Goal: Transaction & Acquisition: Purchase product/service

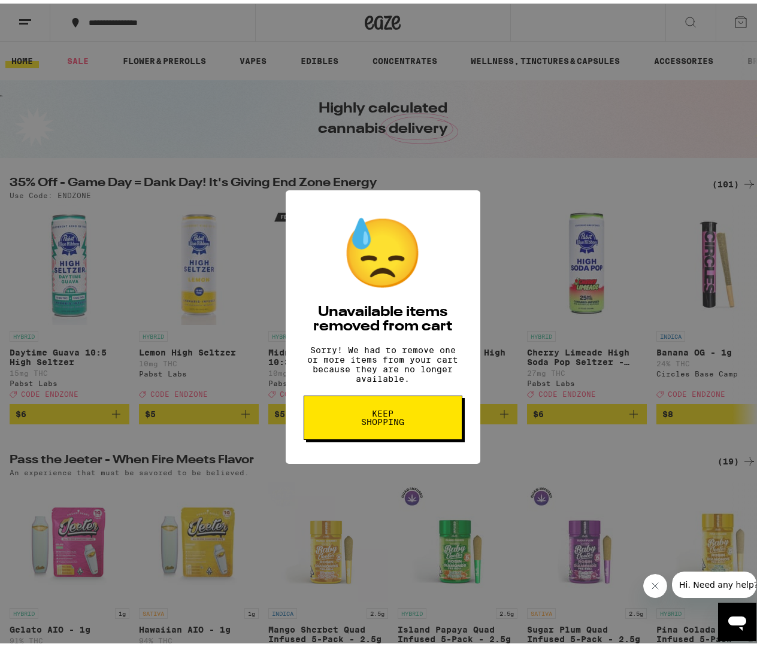
click at [387, 422] on span "Keep Shopping" at bounding box center [383, 414] width 62 height 17
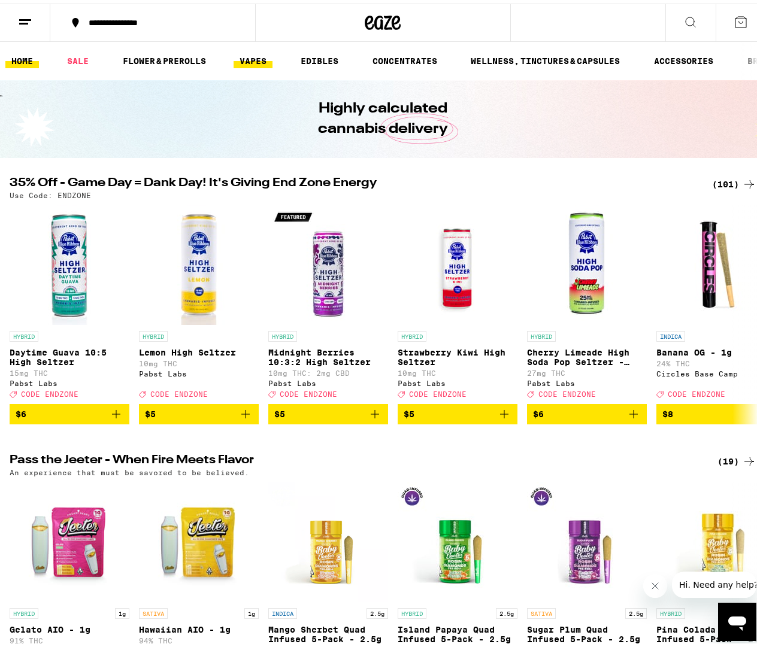
click at [258, 54] on link "VAPES" at bounding box center [253, 57] width 39 height 14
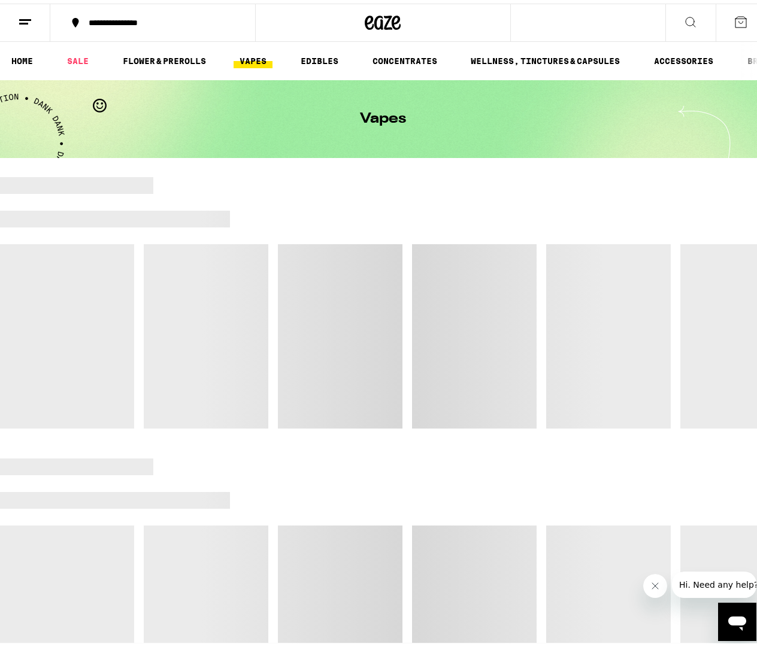
click at [259, 56] on link "VAPES" at bounding box center [253, 57] width 39 height 14
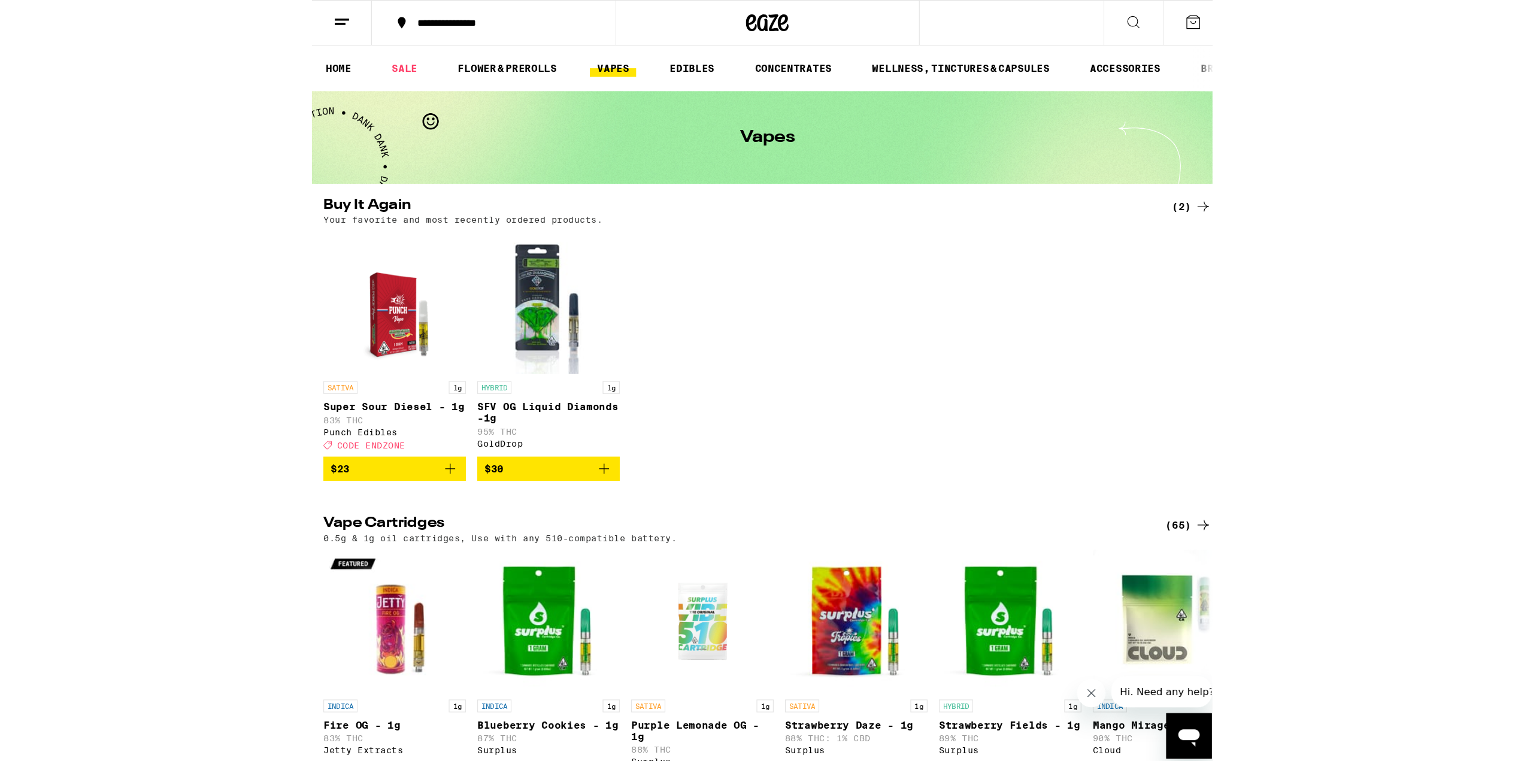
scroll to position [299, 0]
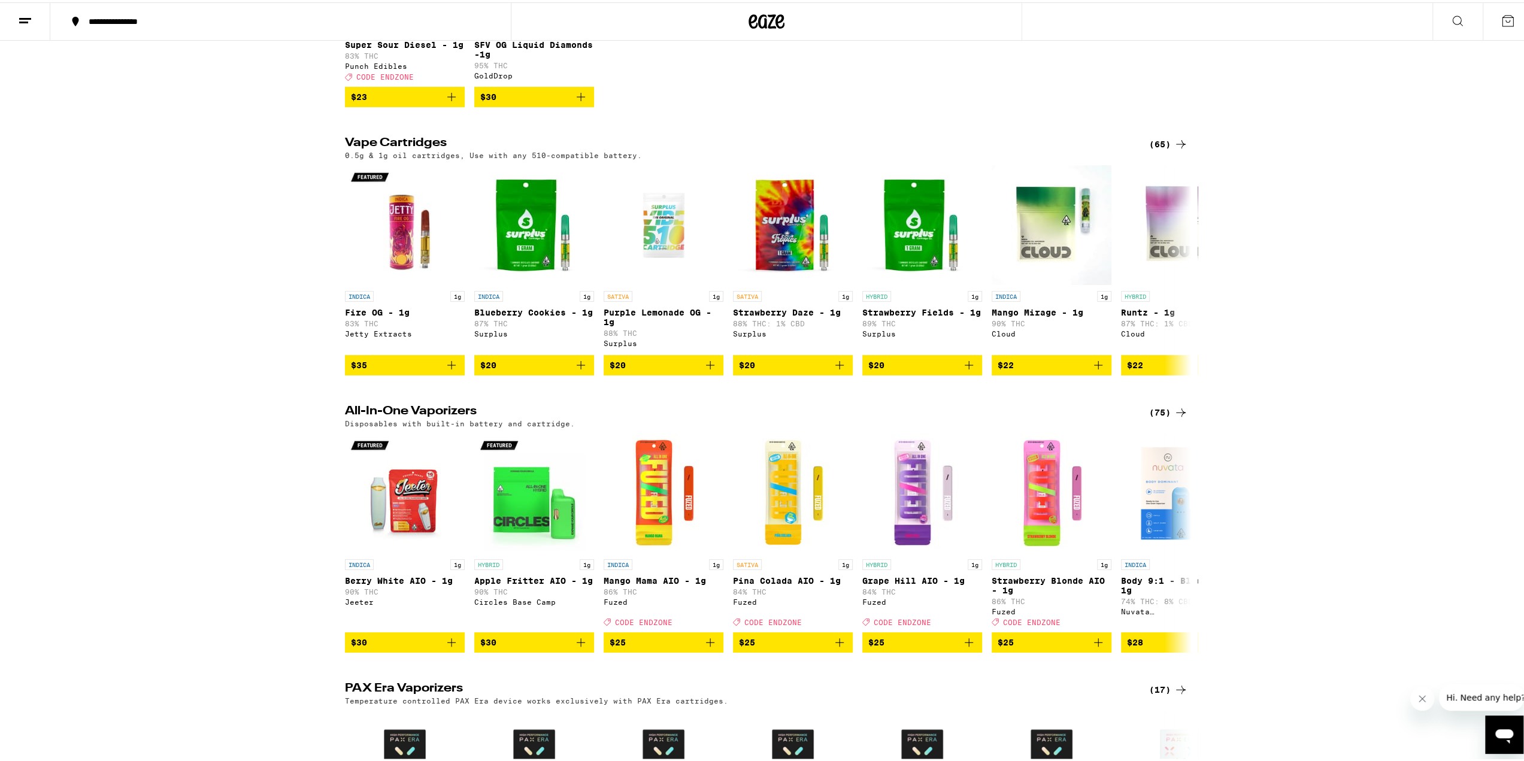
click at [756, 149] on div "(65)" at bounding box center [1168, 142] width 39 height 14
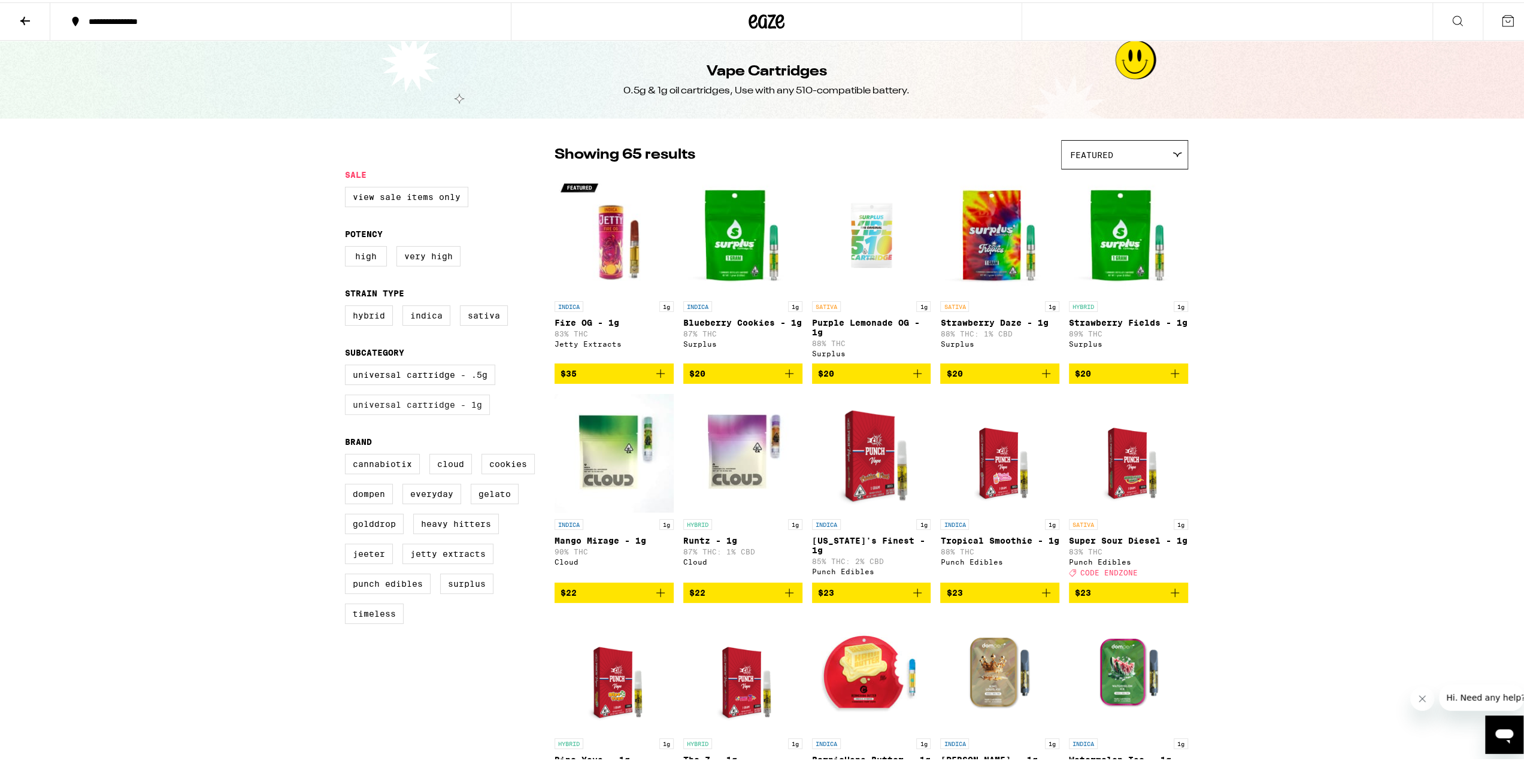
click at [471, 396] on label "Universal Cartridge - 1g" at bounding box center [417, 402] width 145 height 20
click at [348, 365] on input "Universal Cartridge - 1g" at bounding box center [347, 364] width 1 height 1
checkbox input "true"
click at [756, 149] on div "Featured" at bounding box center [1125, 152] width 126 height 28
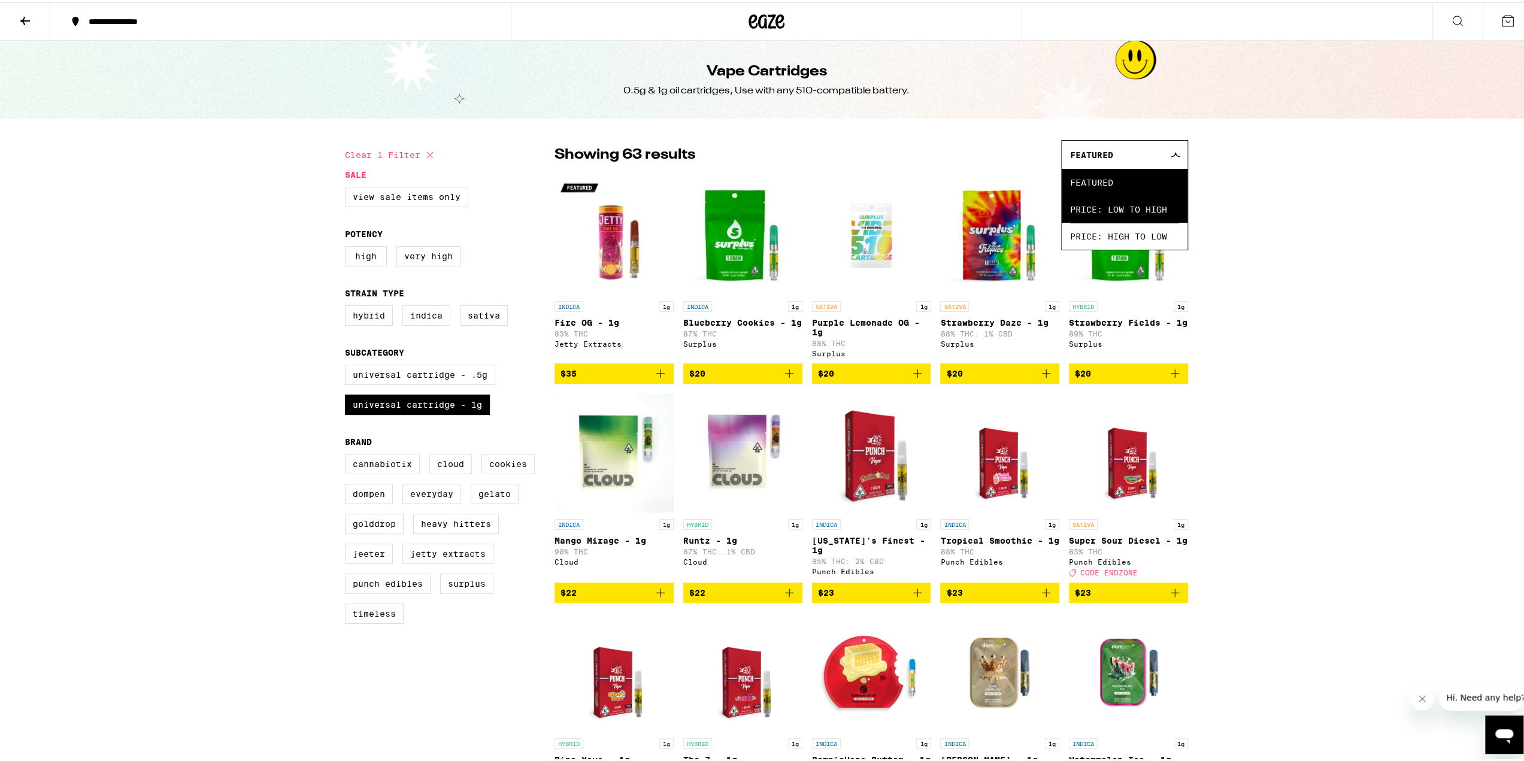
click at [756, 213] on span "Price: Low to High" at bounding box center [1124, 206] width 109 height 27
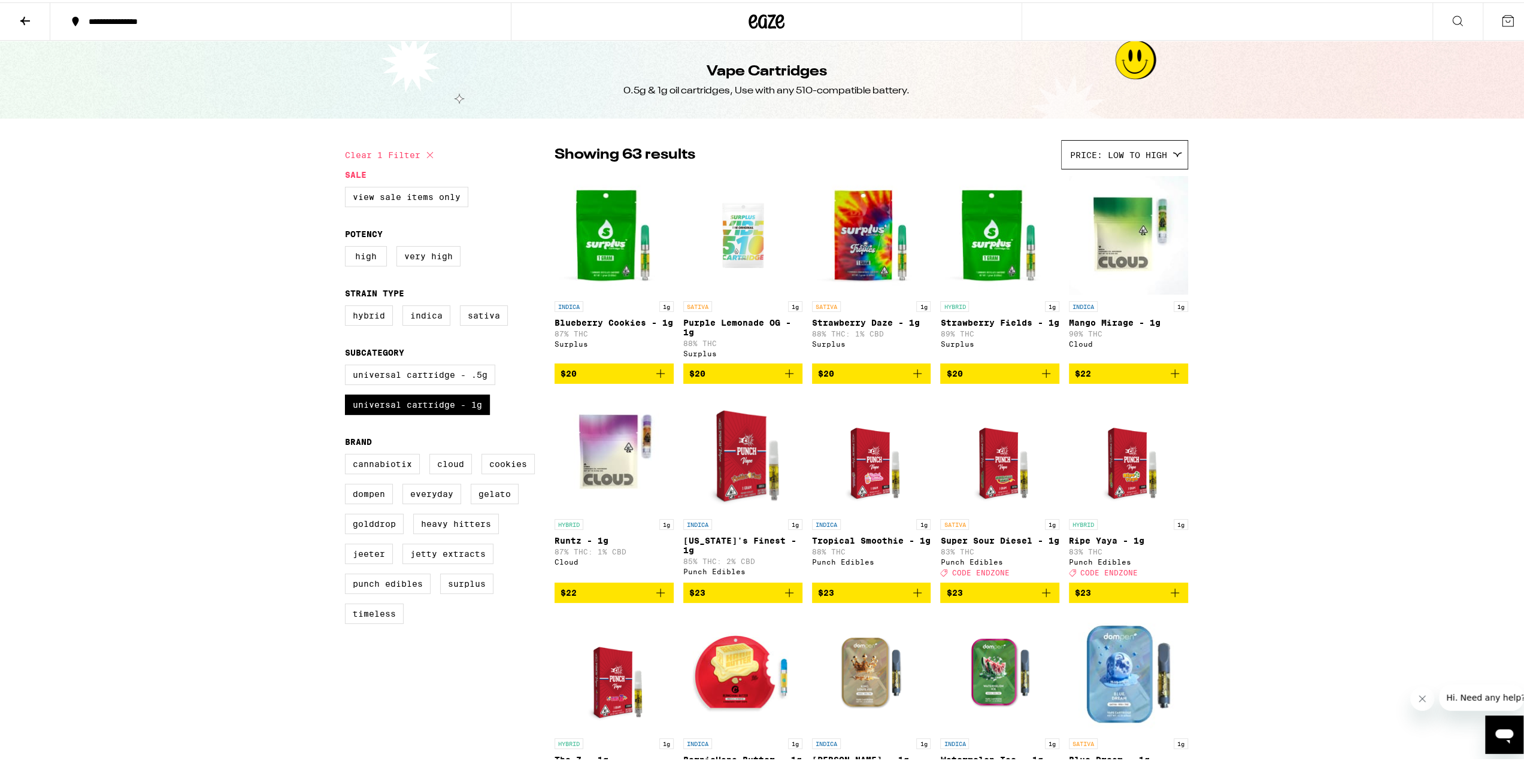
click at [659, 370] on icon "Add to bag" at bounding box center [660, 371] width 14 height 14
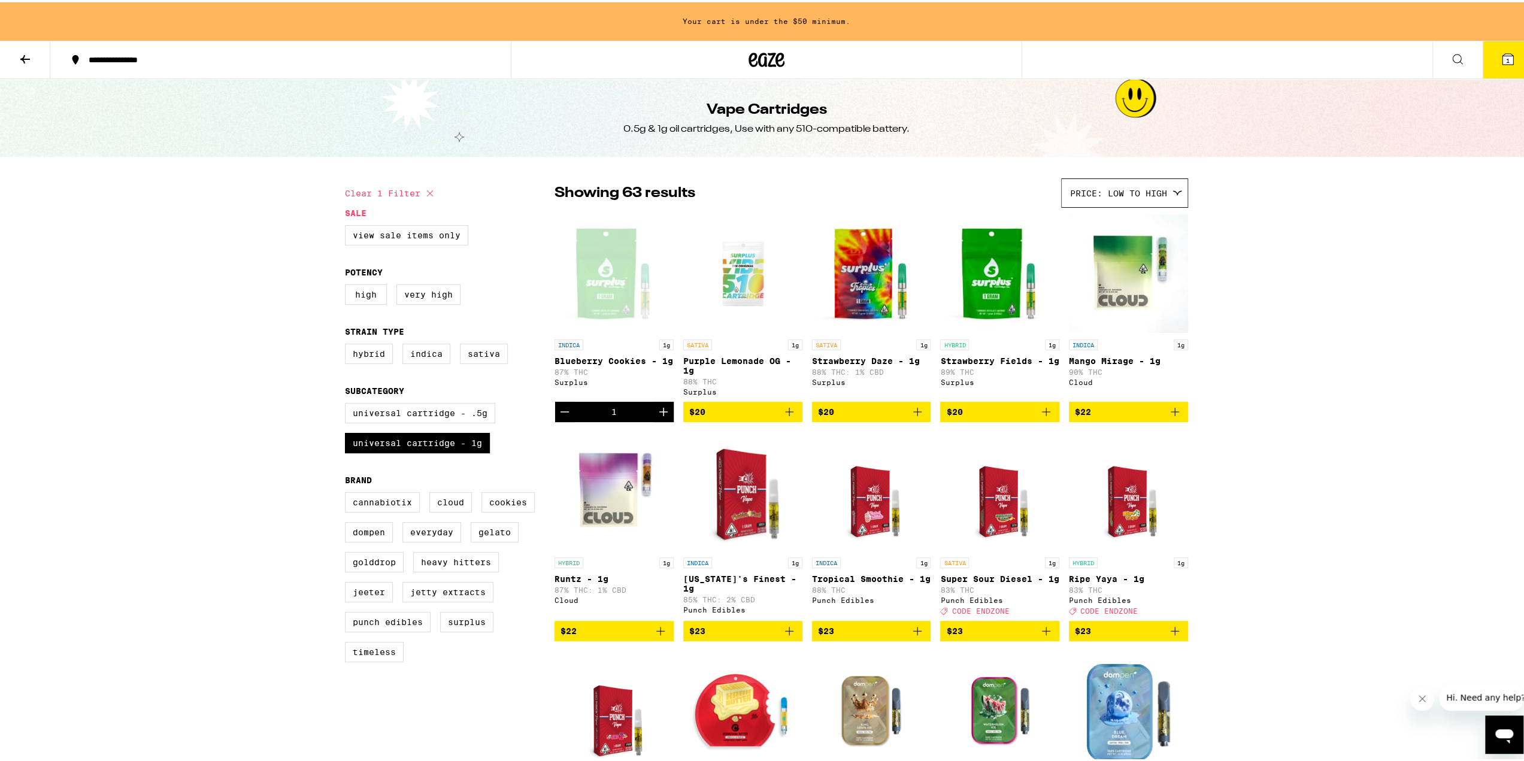
click at [756, 408] on icon "Add to bag" at bounding box center [789, 409] width 14 height 14
click at [756, 409] on icon "Add to bag" at bounding box center [1046, 409] width 14 height 14
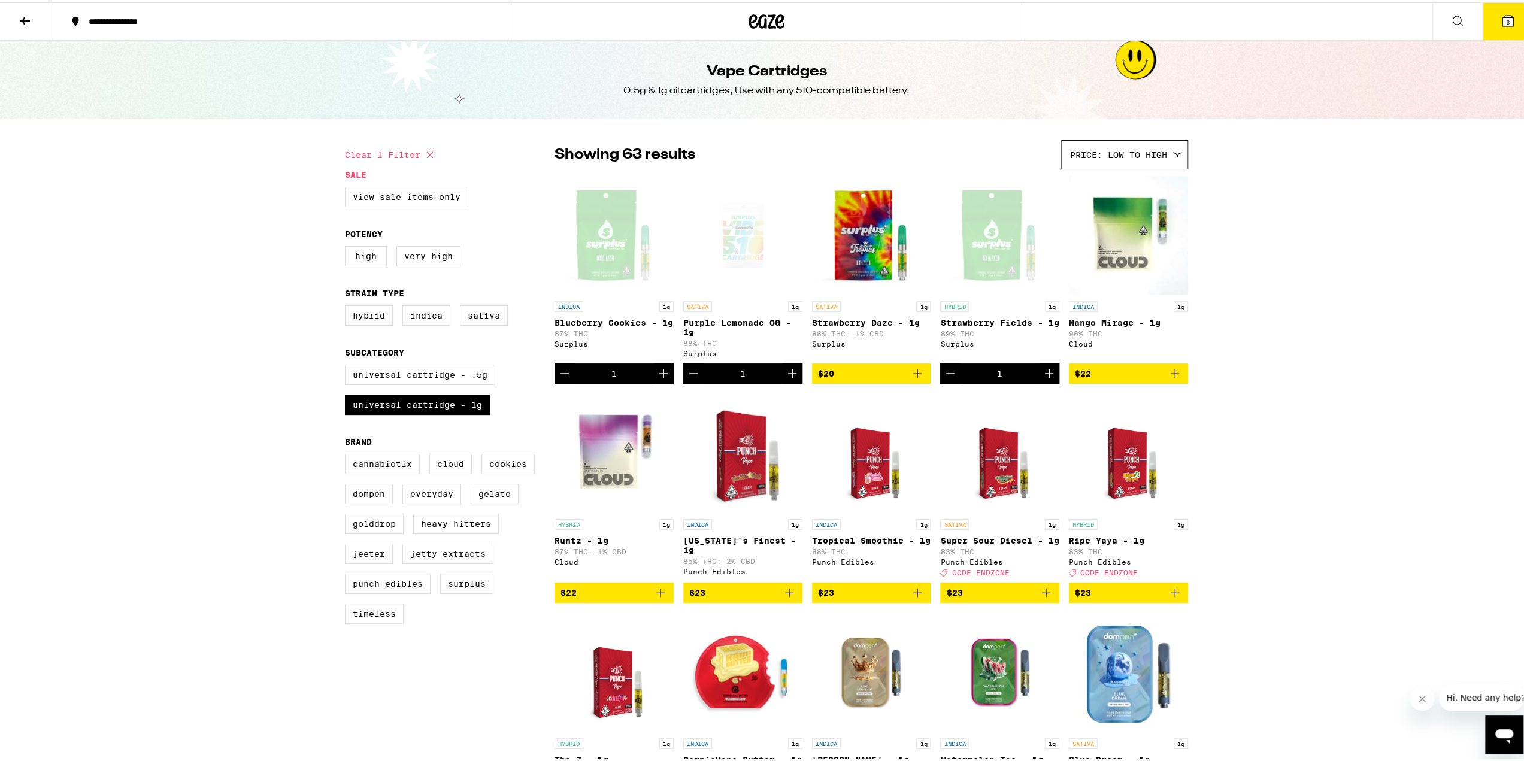
click at [756, 19] on icon at bounding box center [1507, 18] width 11 height 11
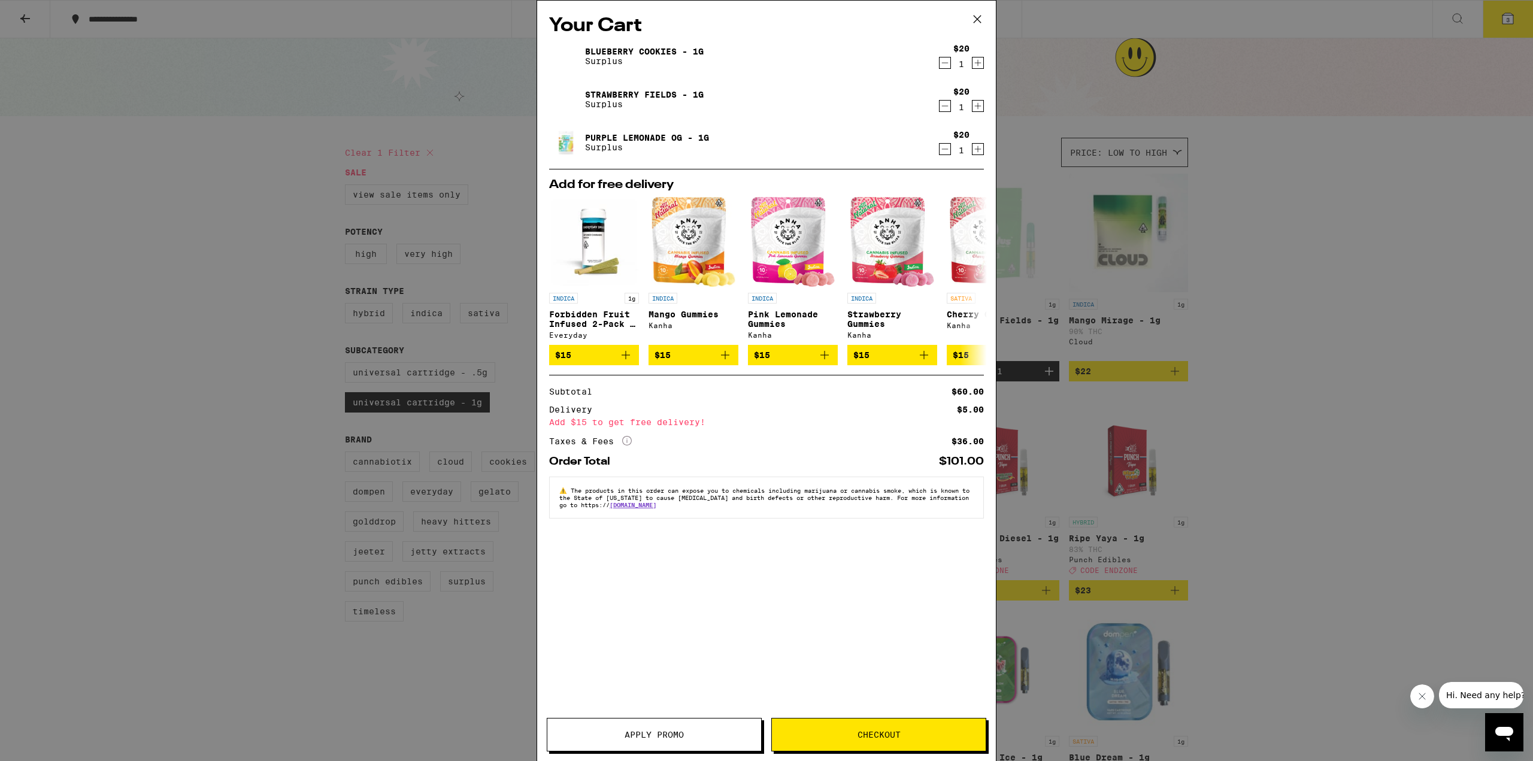
click at [756, 19] on icon at bounding box center [977, 19] width 18 height 18
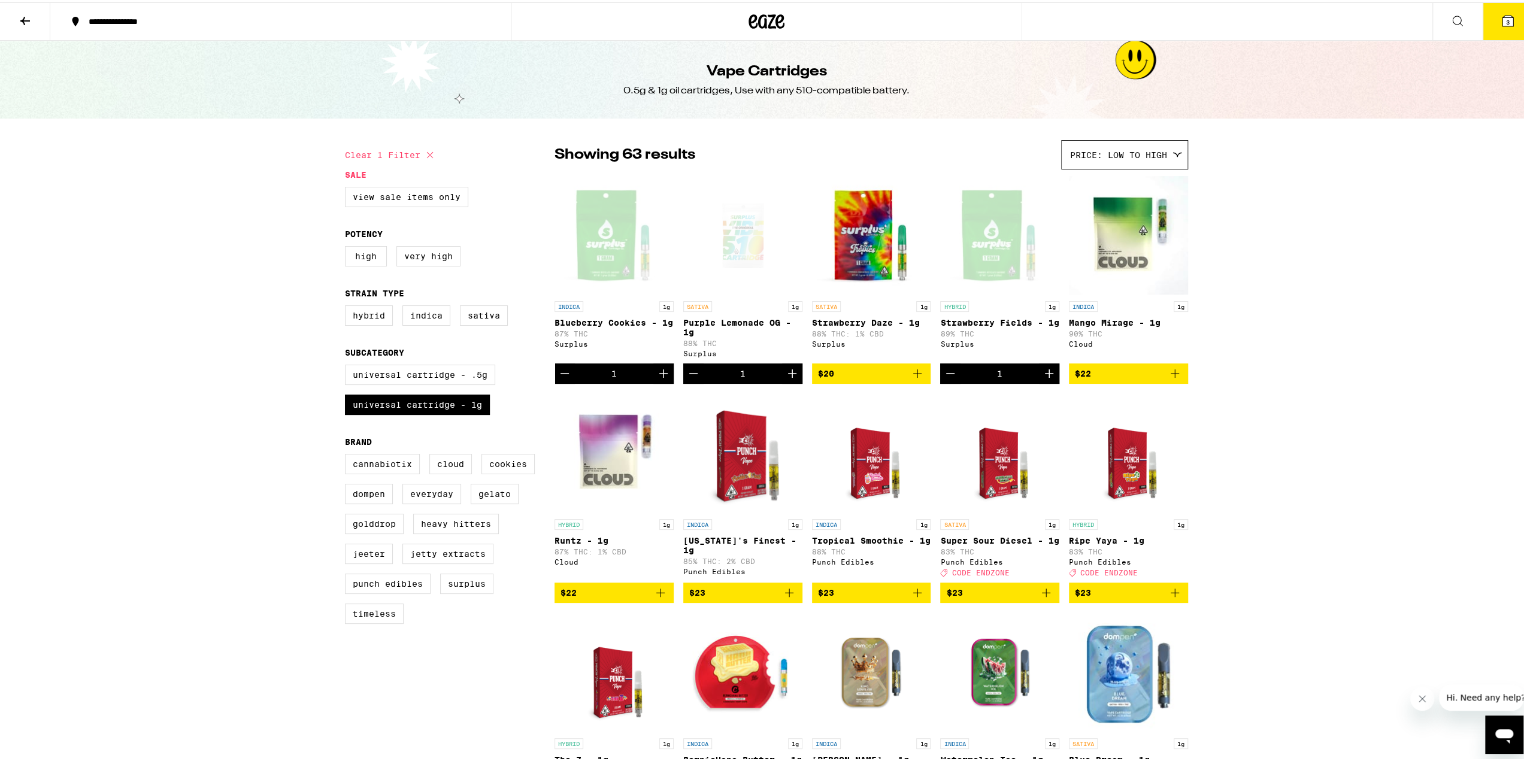
click at [50, 20] on button "**********" at bounding box center [280, 19] width 460 height 36
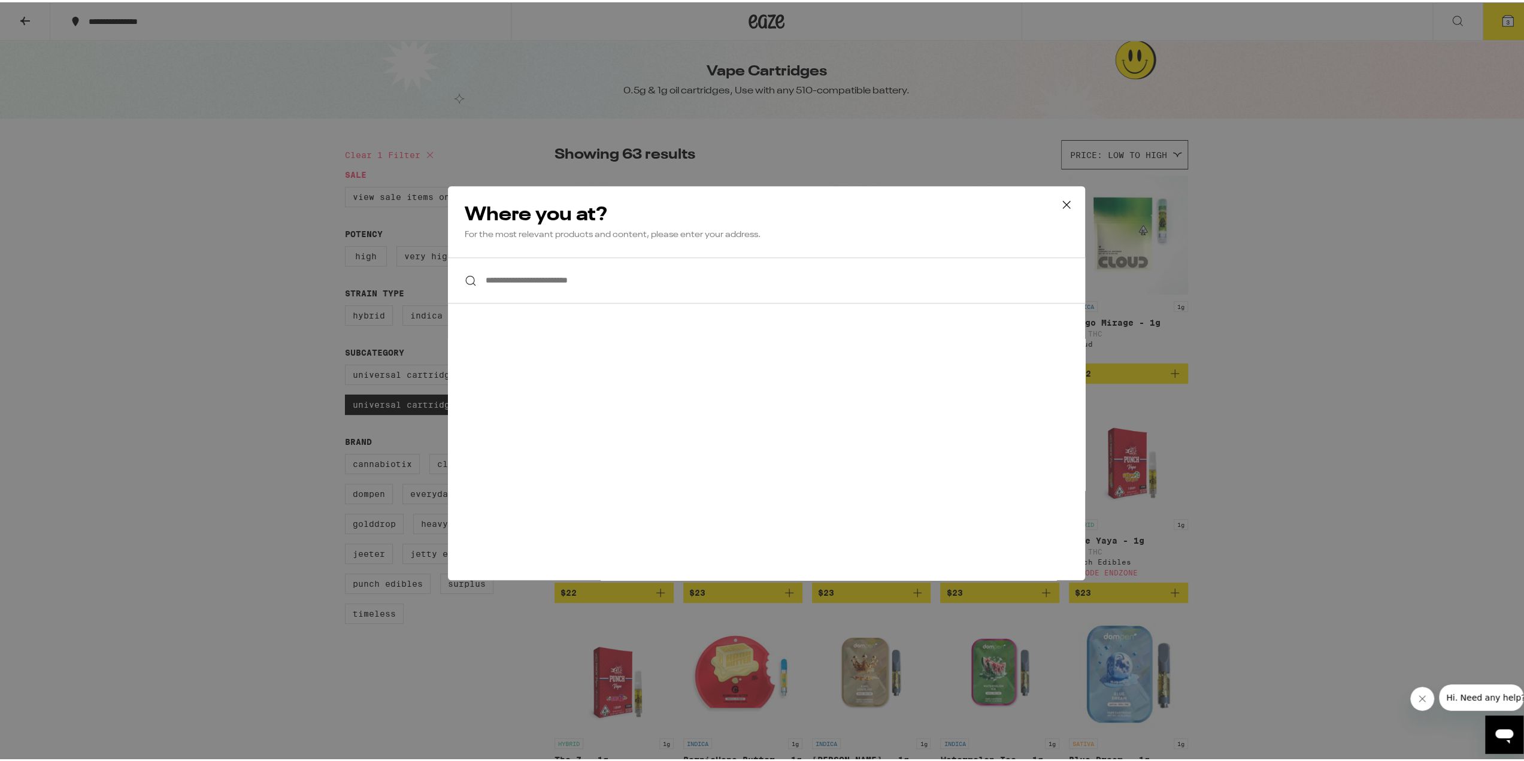
click at [756, 206] on icon at bounding box center [1066, 202] width 18 height 18
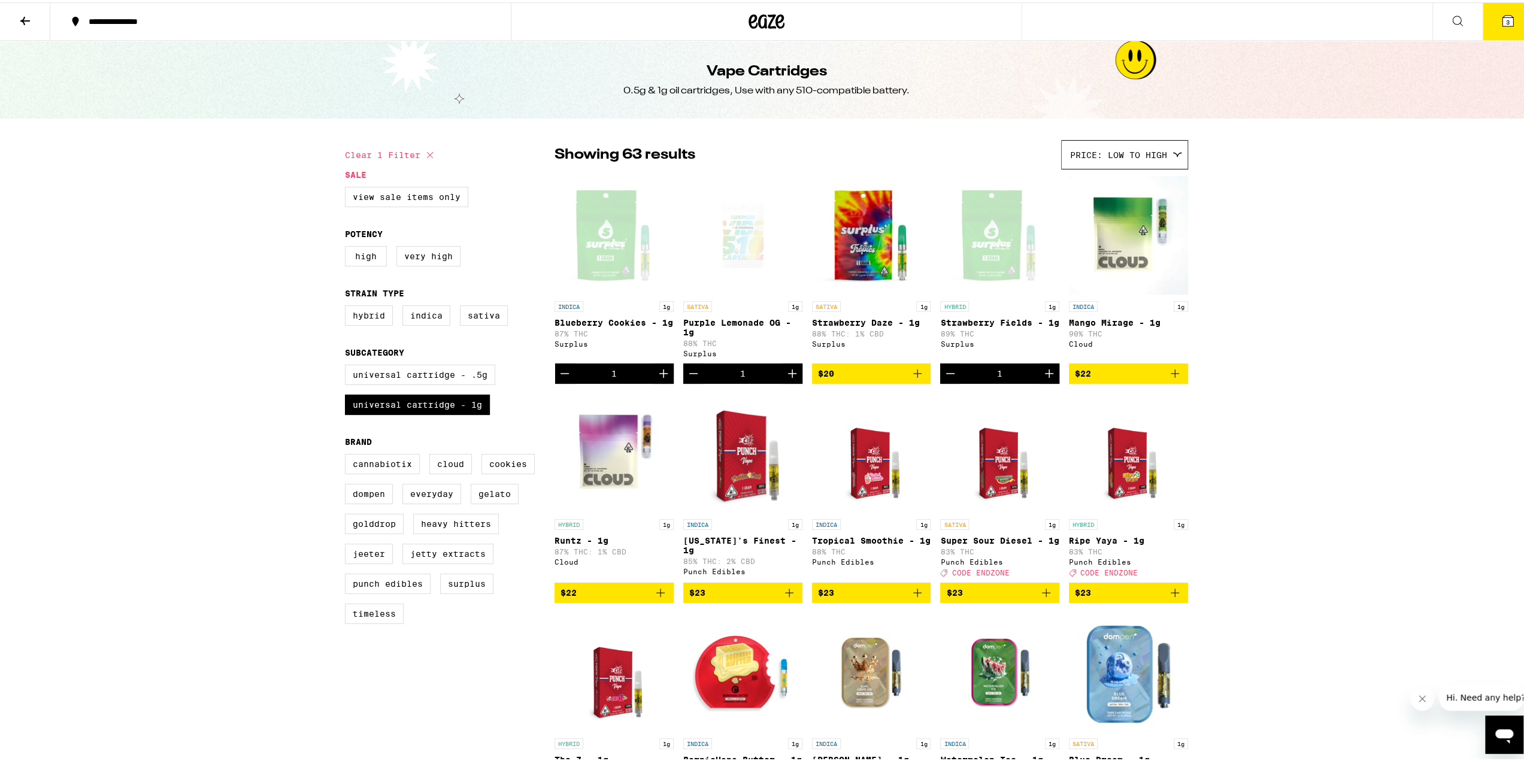
click at [8, 15] on button at bounding box center [25, 20] width 50 height 38
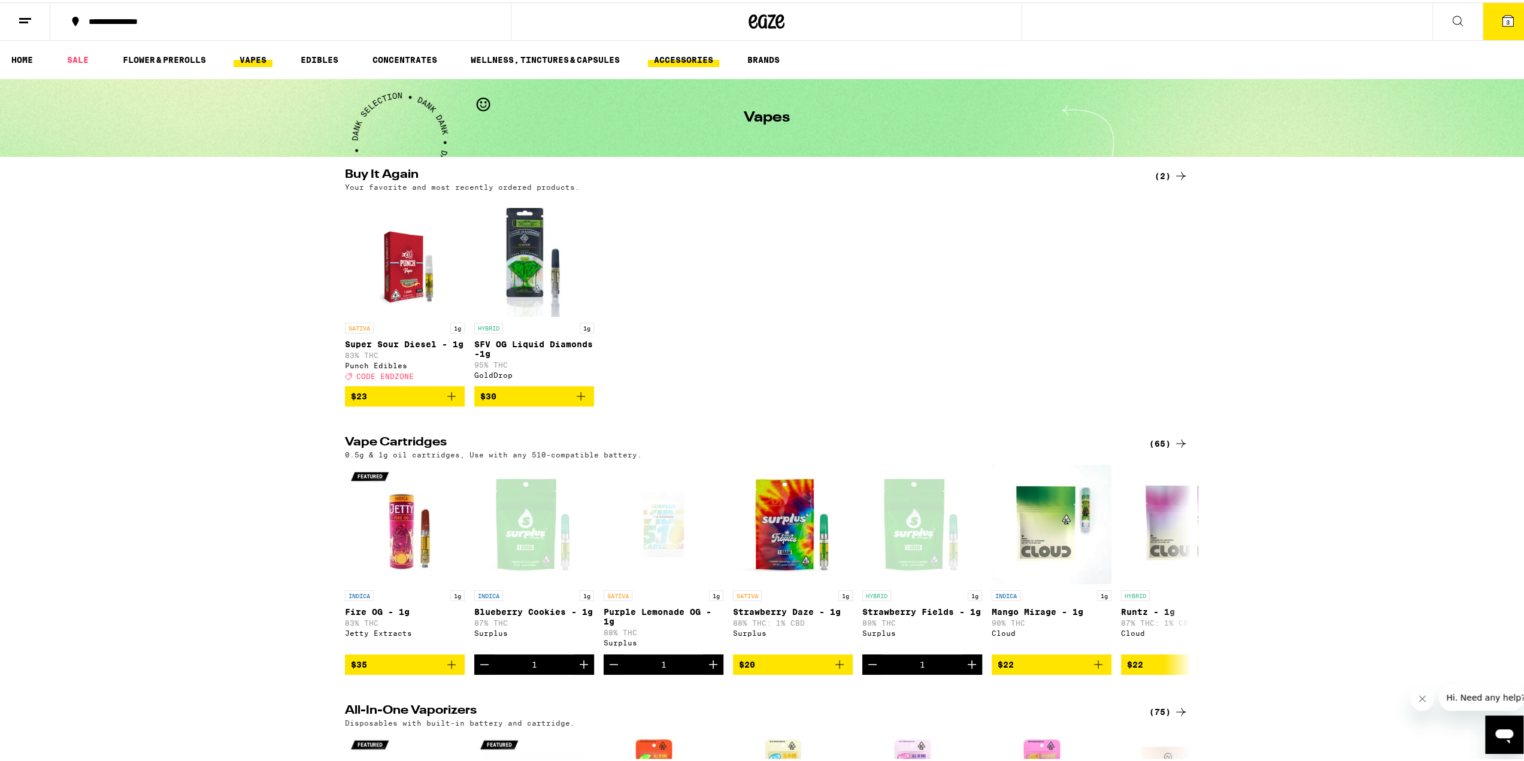
click at [705, 60] on link "ACCESSORIES" at bounding box center [683, 57] width 71 height 14
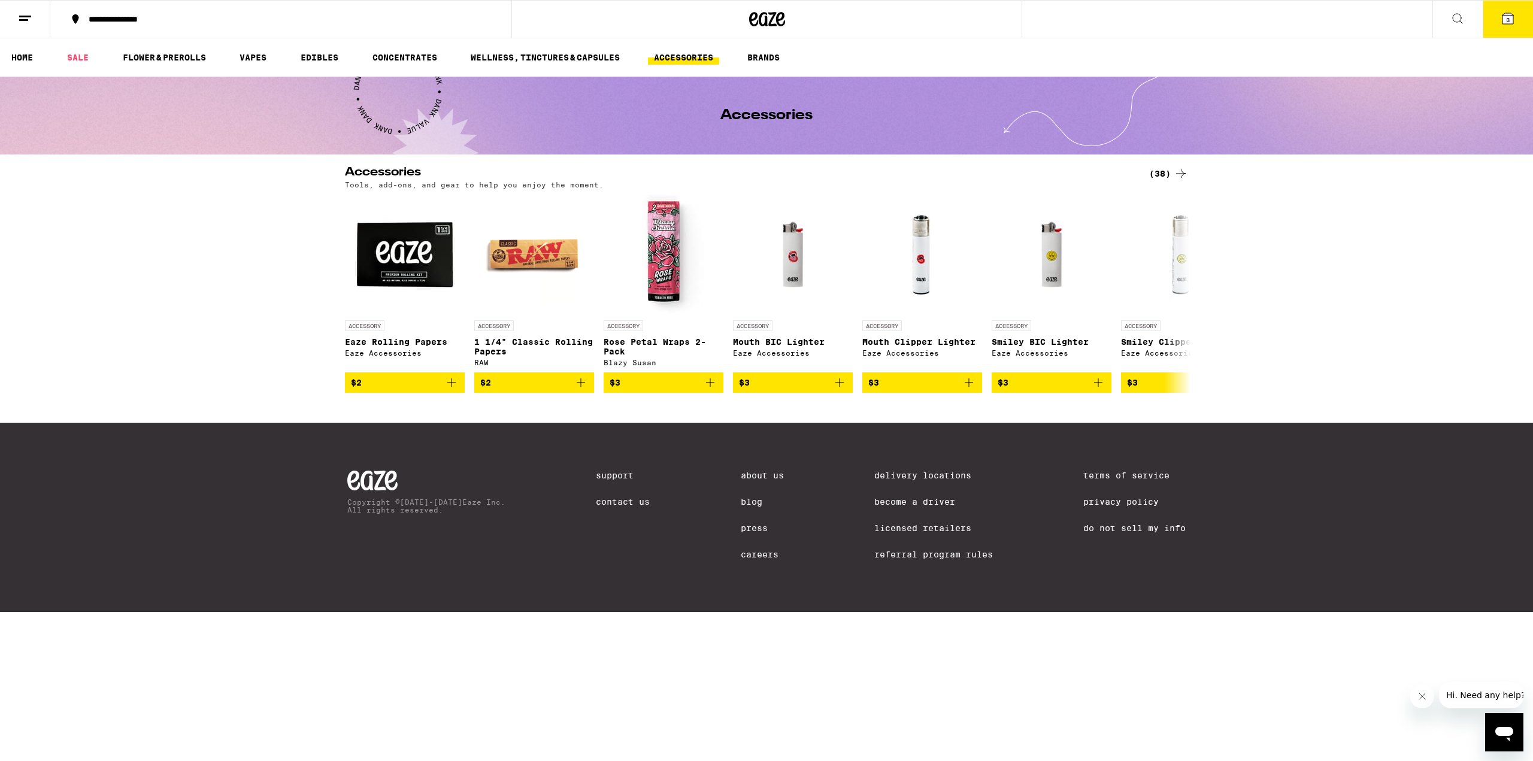
click at [756, 171] on icon at bounding box center [1180, 173] width 14 height 14
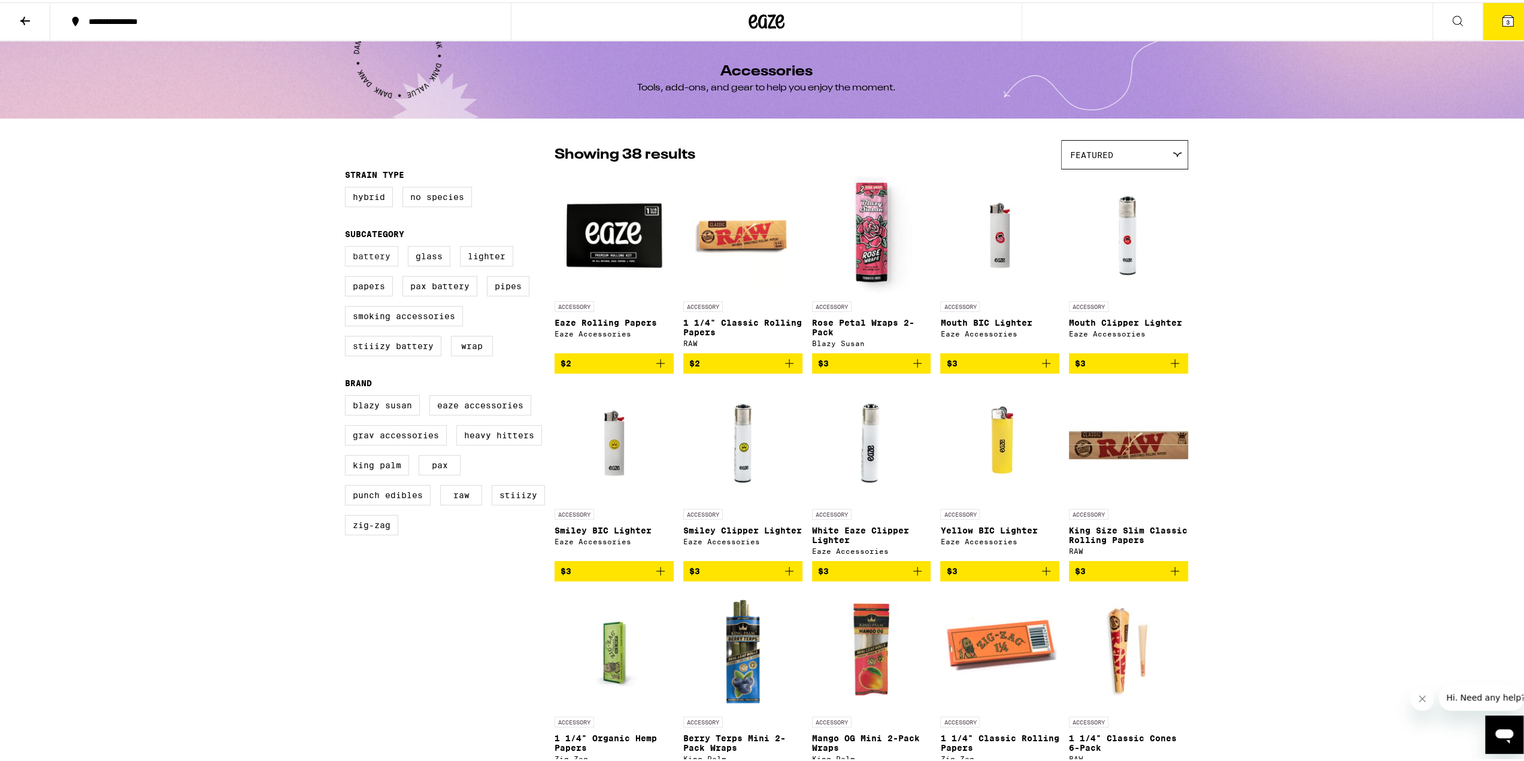
click at [356, 252] on label "Battery" at bounding box center [371, 254] width 53 height 20
click at [348, 246] on input "Battery" at bounding box center [347, 245] width 1 height 1
checkbox input "true"
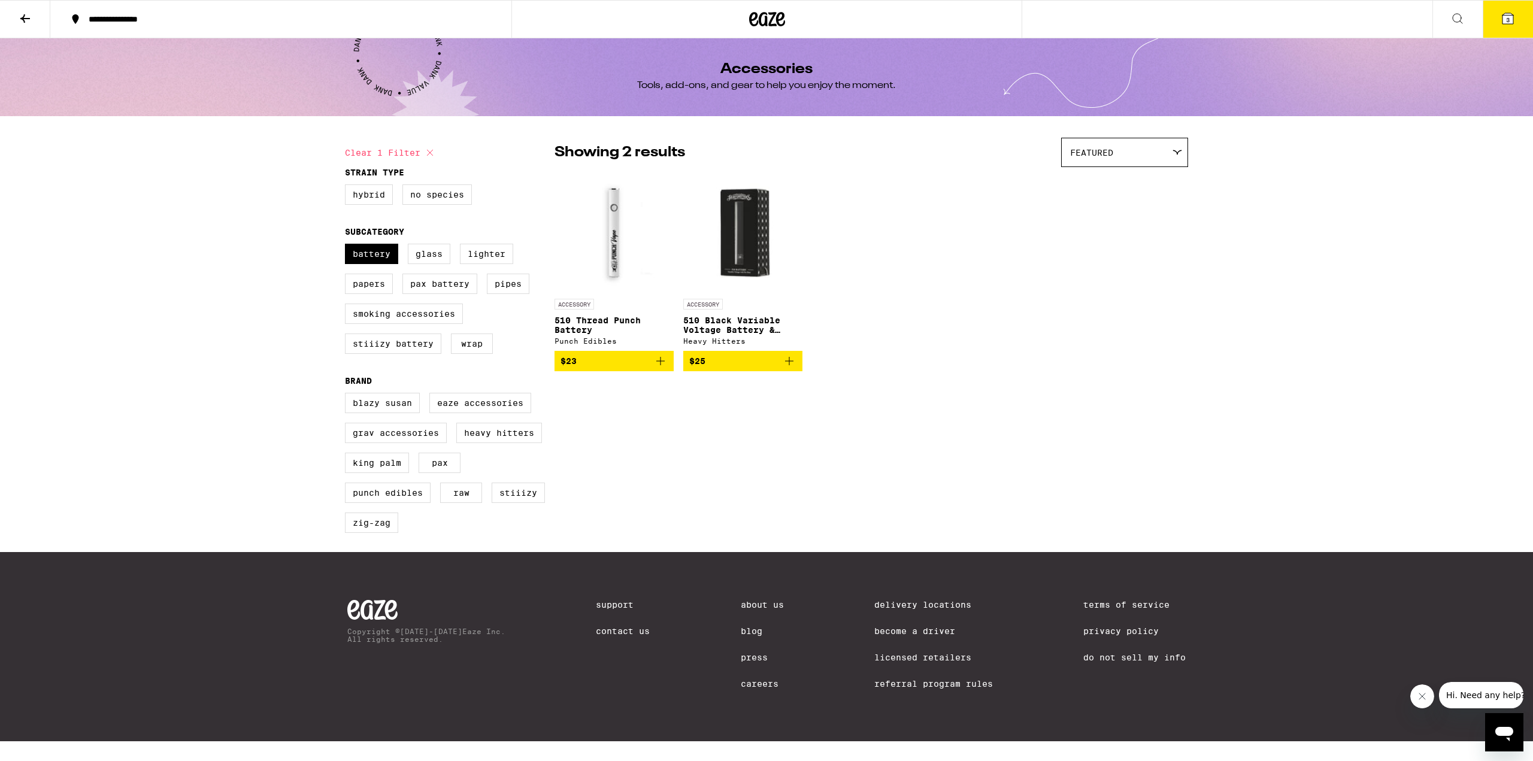
click at [661, 360] on icon "Add to bag" at bounding box center [660, 361] width 14 height 14
click at [756, 32] on button "4" at bounding box center [1507, 19] width 50 height 37
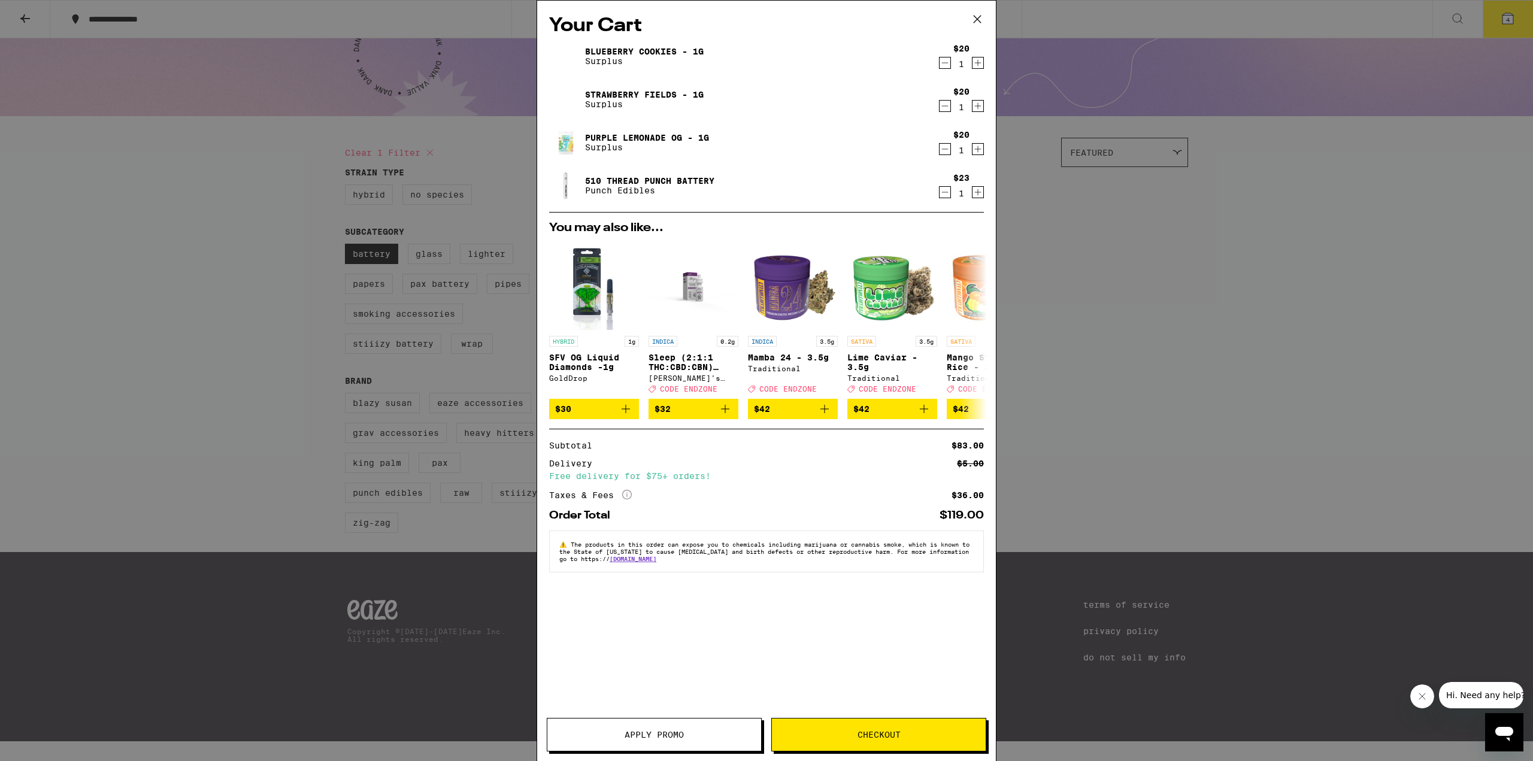
click at [756, 647] on button "Checkout" at bounding box center [878, 735] width 215 height 34
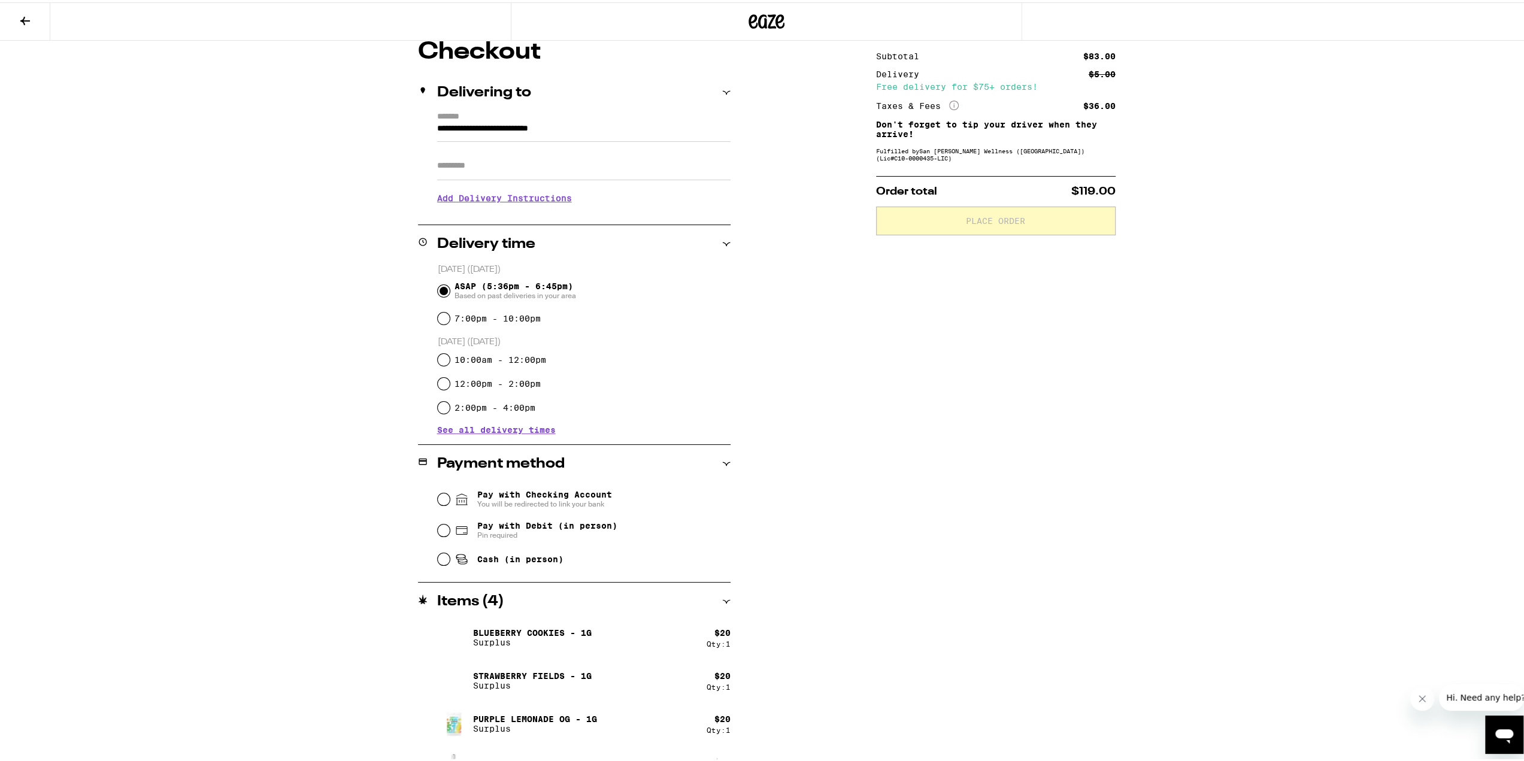
scroll to position [137, 0]
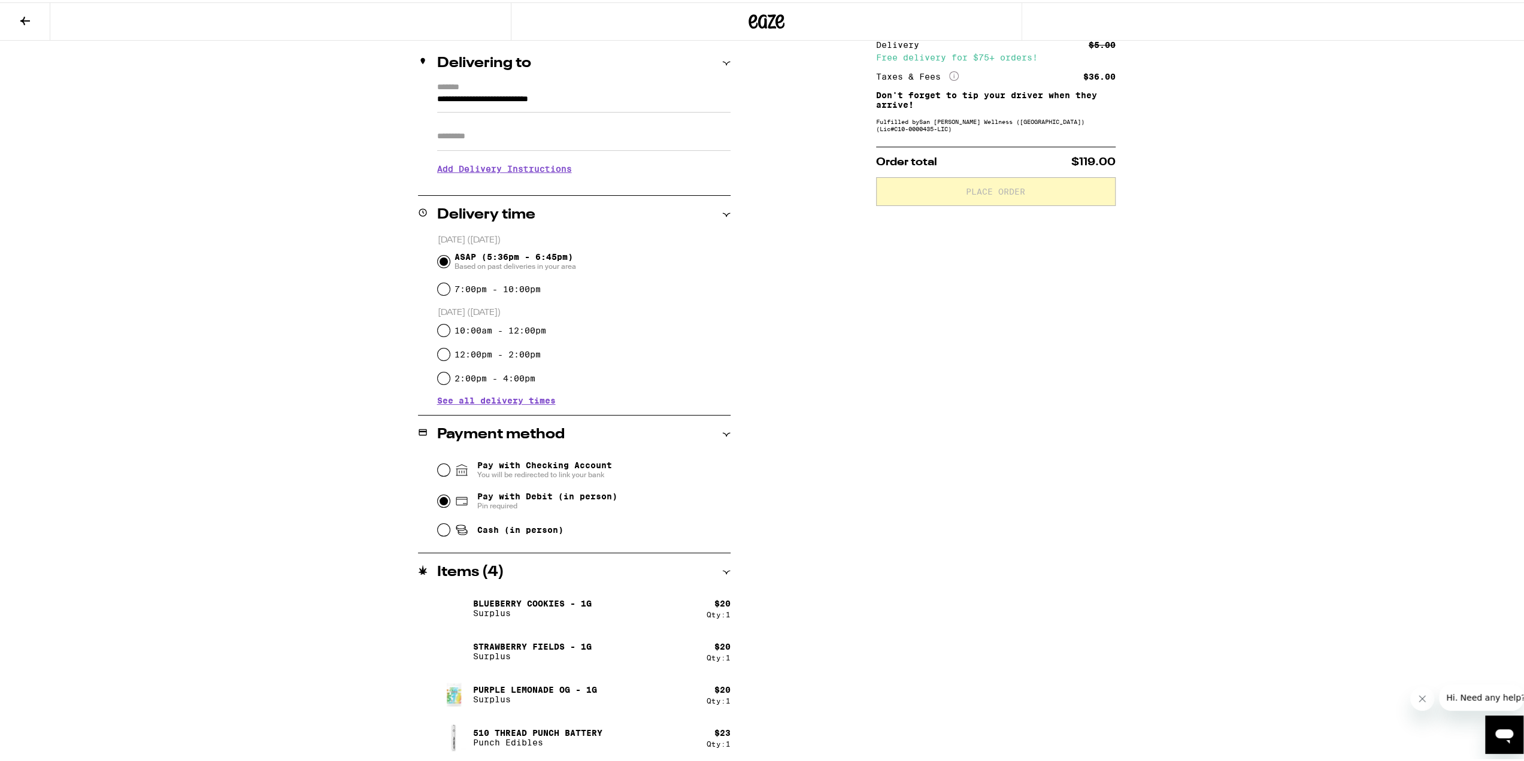
click at [441, 499] on input "Pay with Debit (in person) Pin required" at bounding box center [444, 499] width 12 height 12
radio input "true"
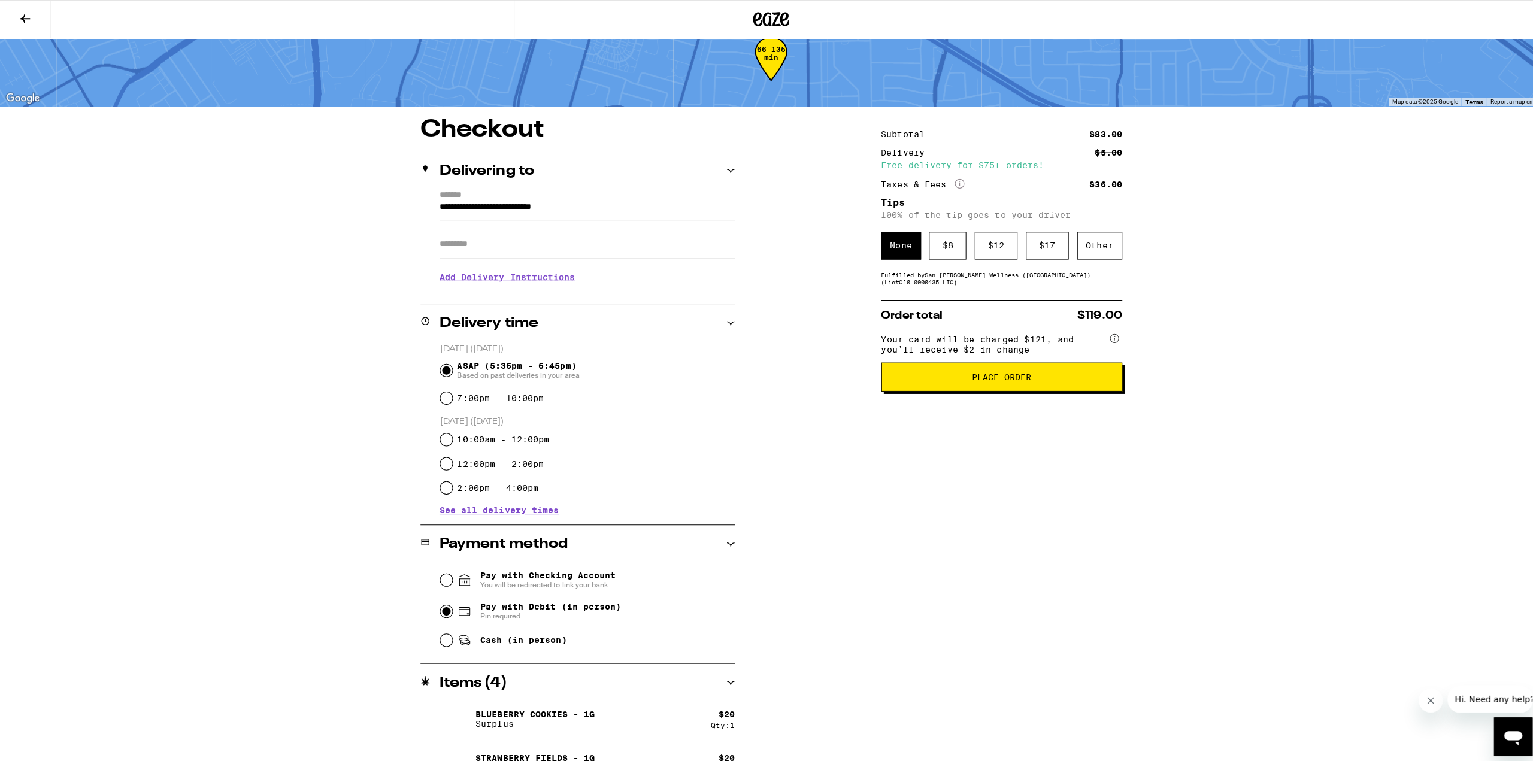
scroll to position [0, 0]
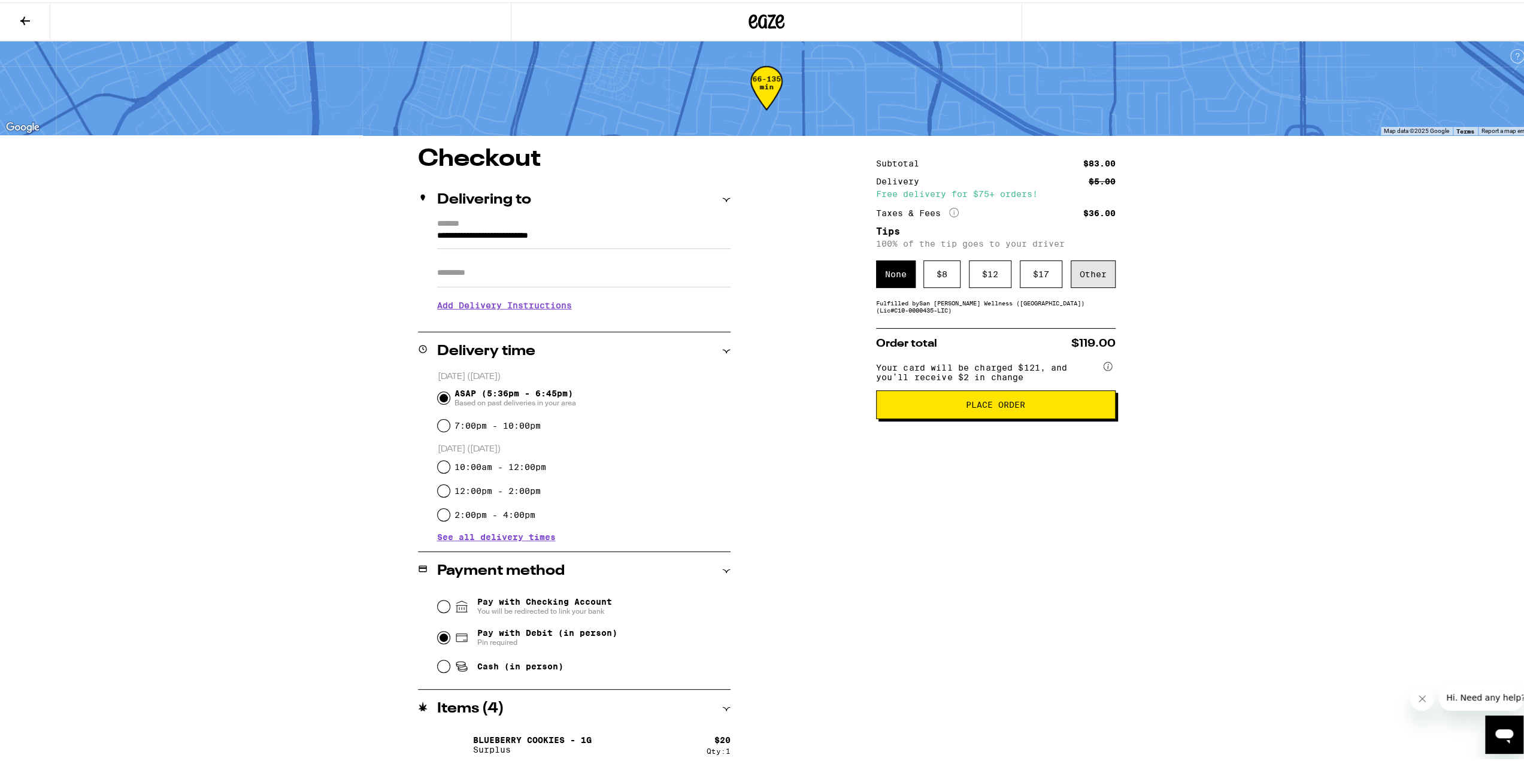
click at [756, 263] on div "Other" at bounding box center [1093, 272] width 45 height 28
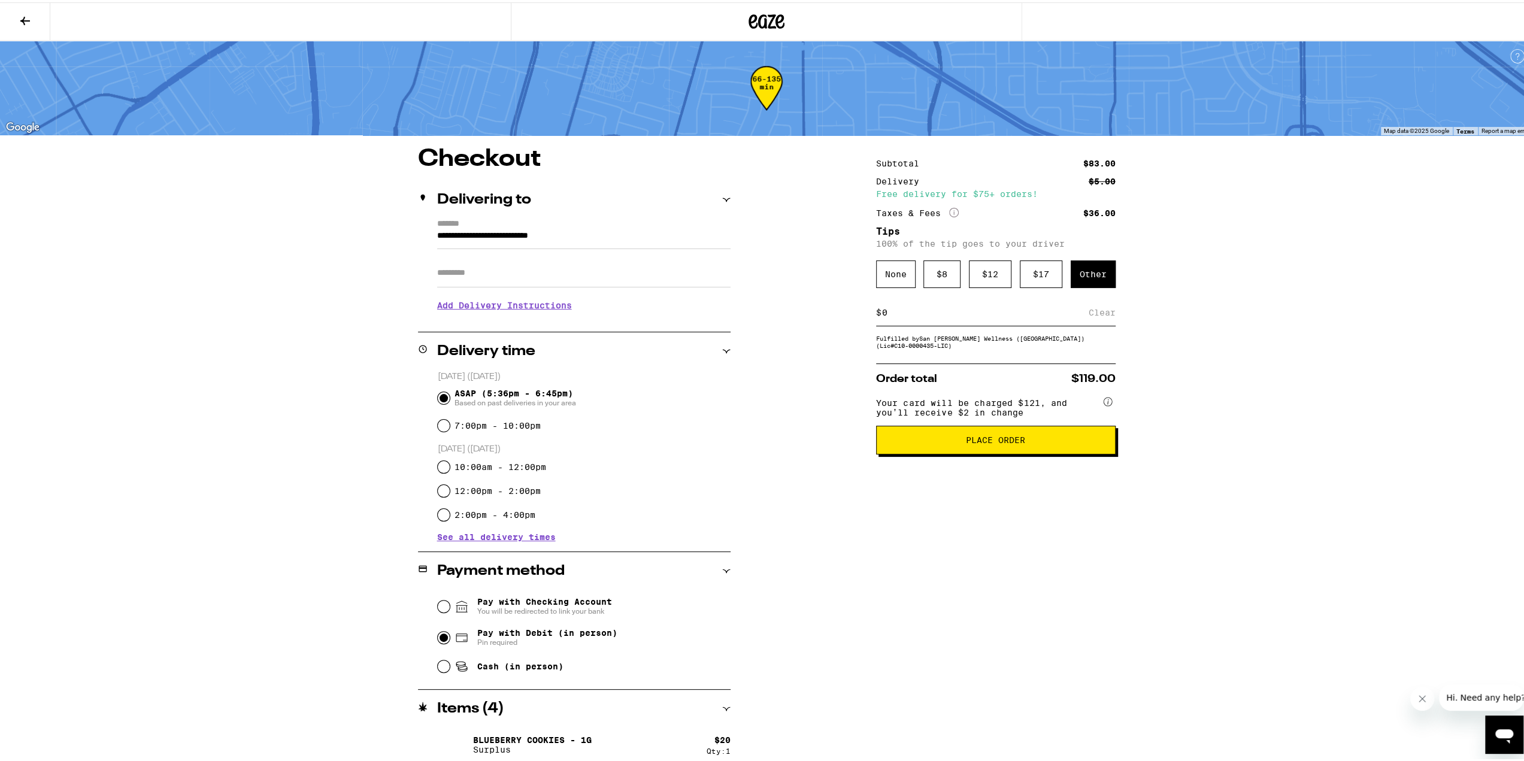
click at [756, 311] on input at bounding box center [984, 310] width 207 height 11
type input "5"
click at [756, 314] on div "Save" at bounding box center [1105, 310] width 22 height 26
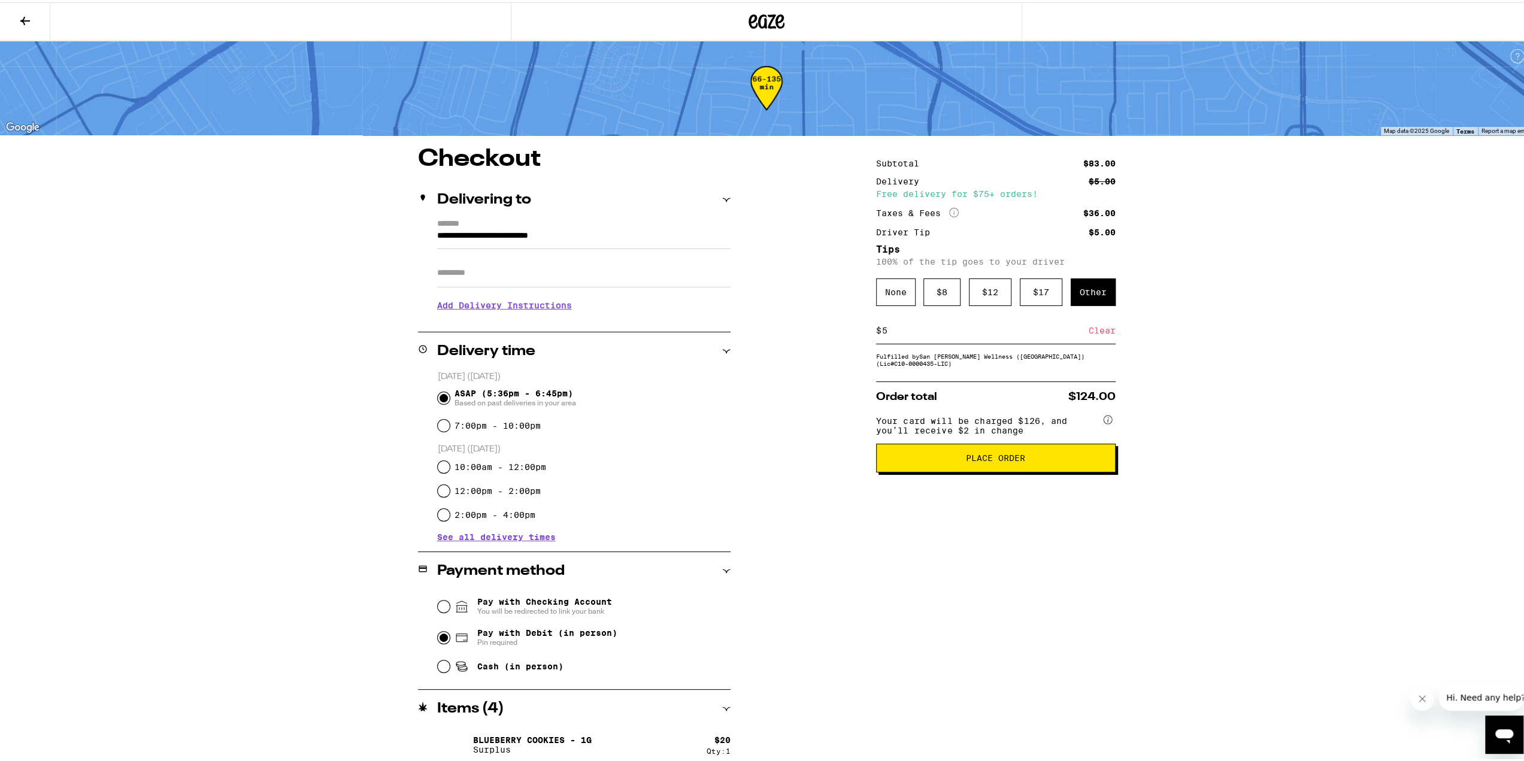
click at [756, 451] on span "Place Order" at bounding box center [995, 455] width 59 height 8
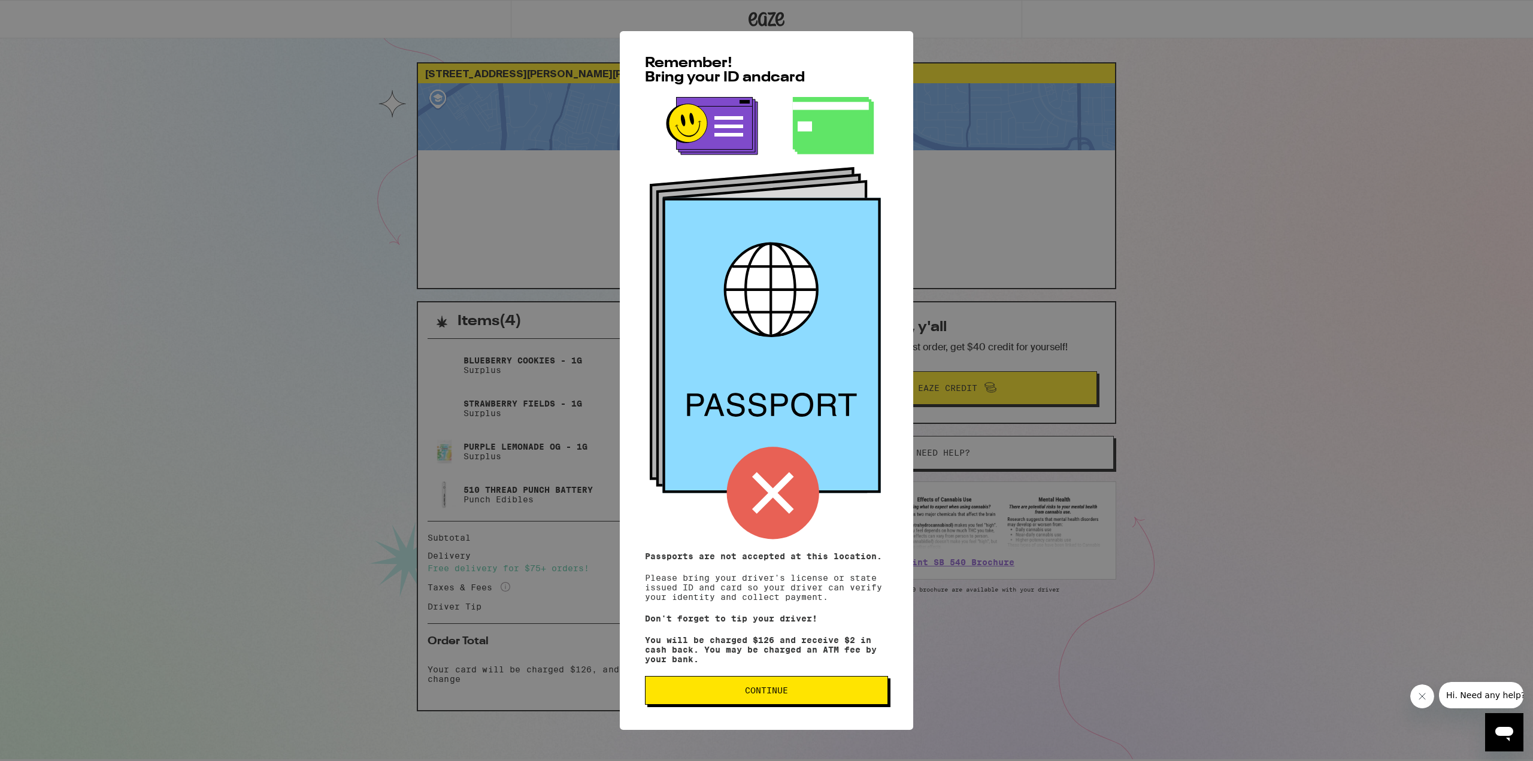
click at [756, 647] on button "Continue" at bounding box center [766, 690] width 243 height 29
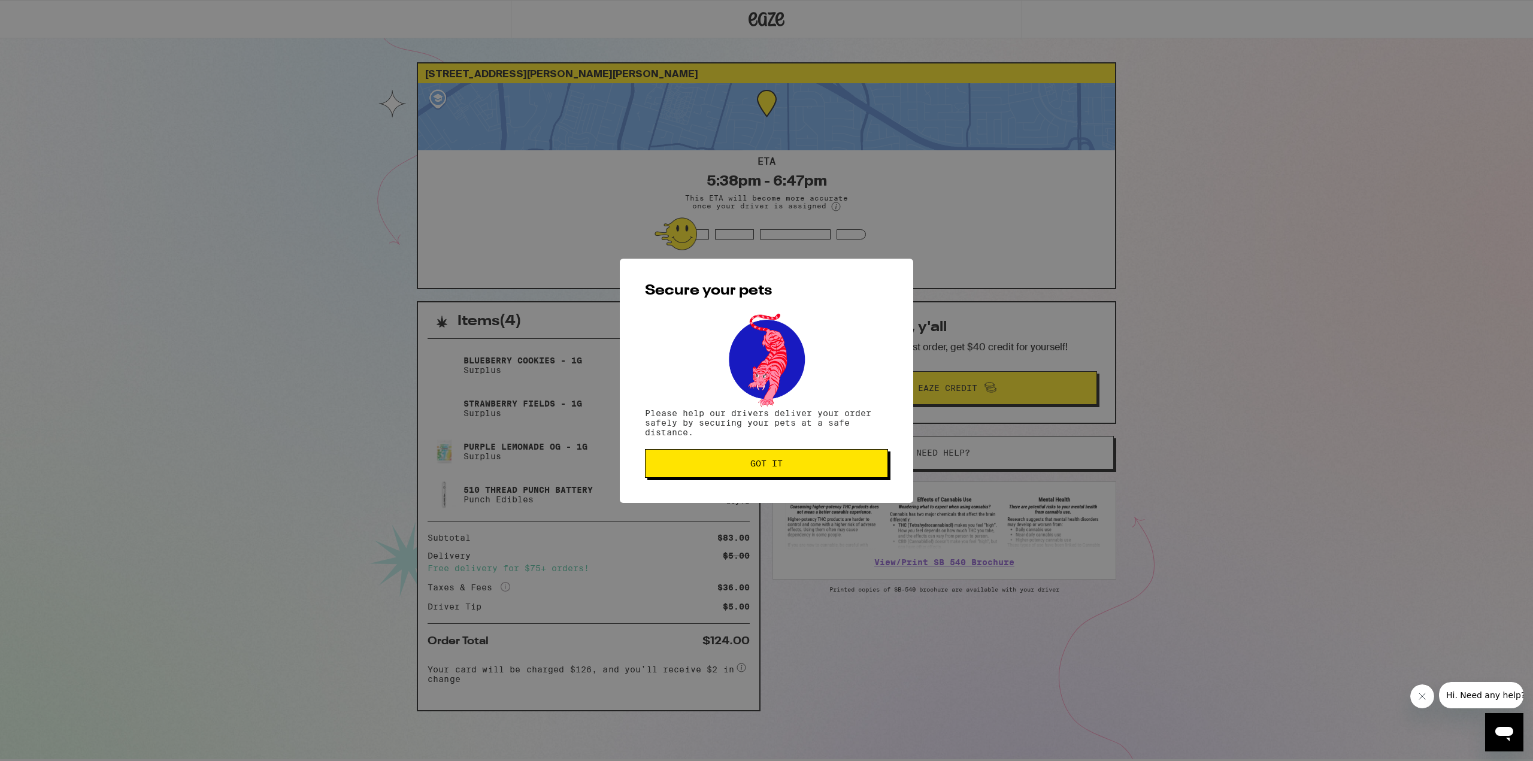
click at [756, 461] on span "Got it" at bounding box center [766, 463] width 32 height 8
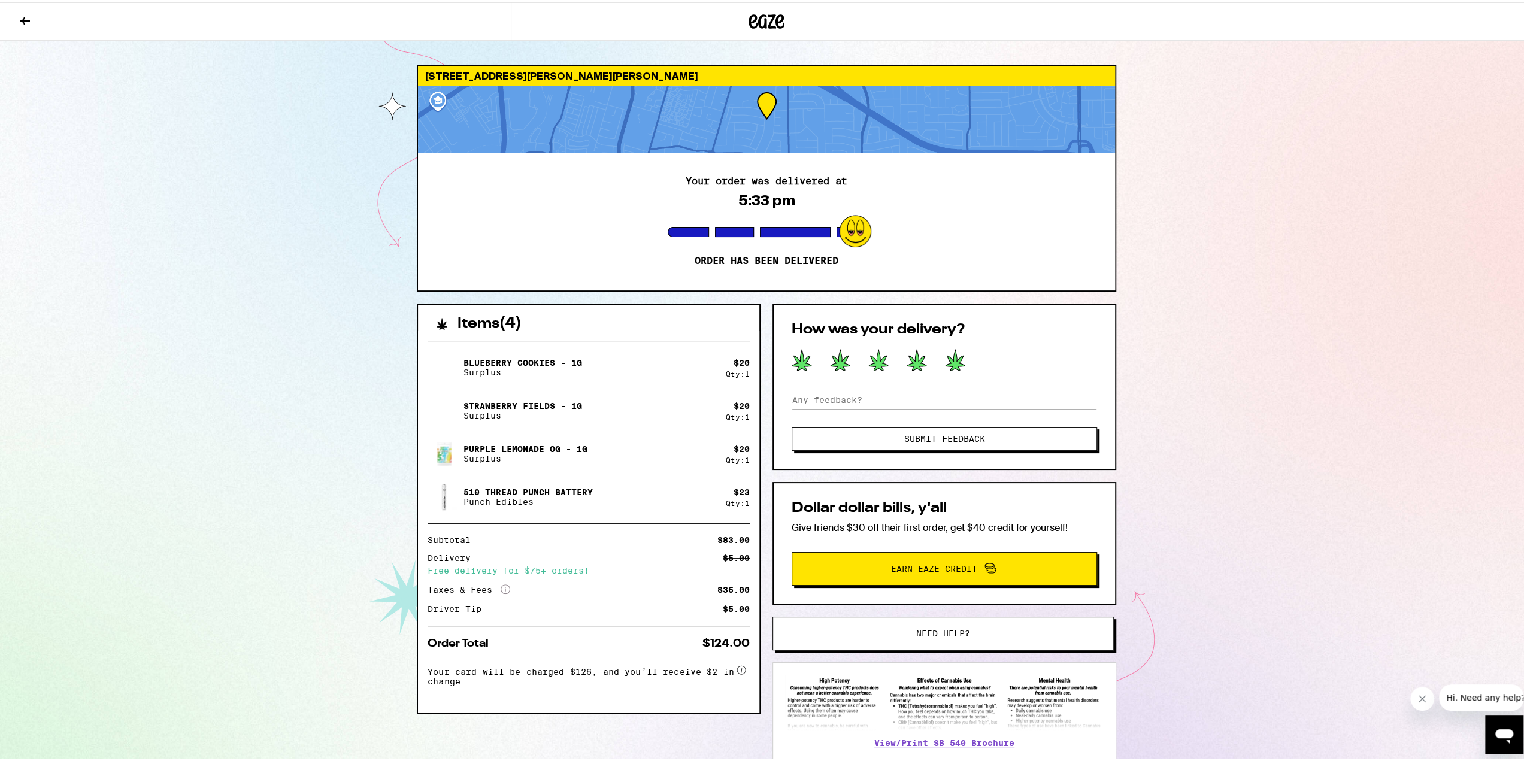
drag, startPoint x: 944, startPoint y: 358, endPoint x: 943, endPoint y: 366, distance: 7.8
click at [756, 358] on icon at bounding box center [955, 358] width 20 height 22
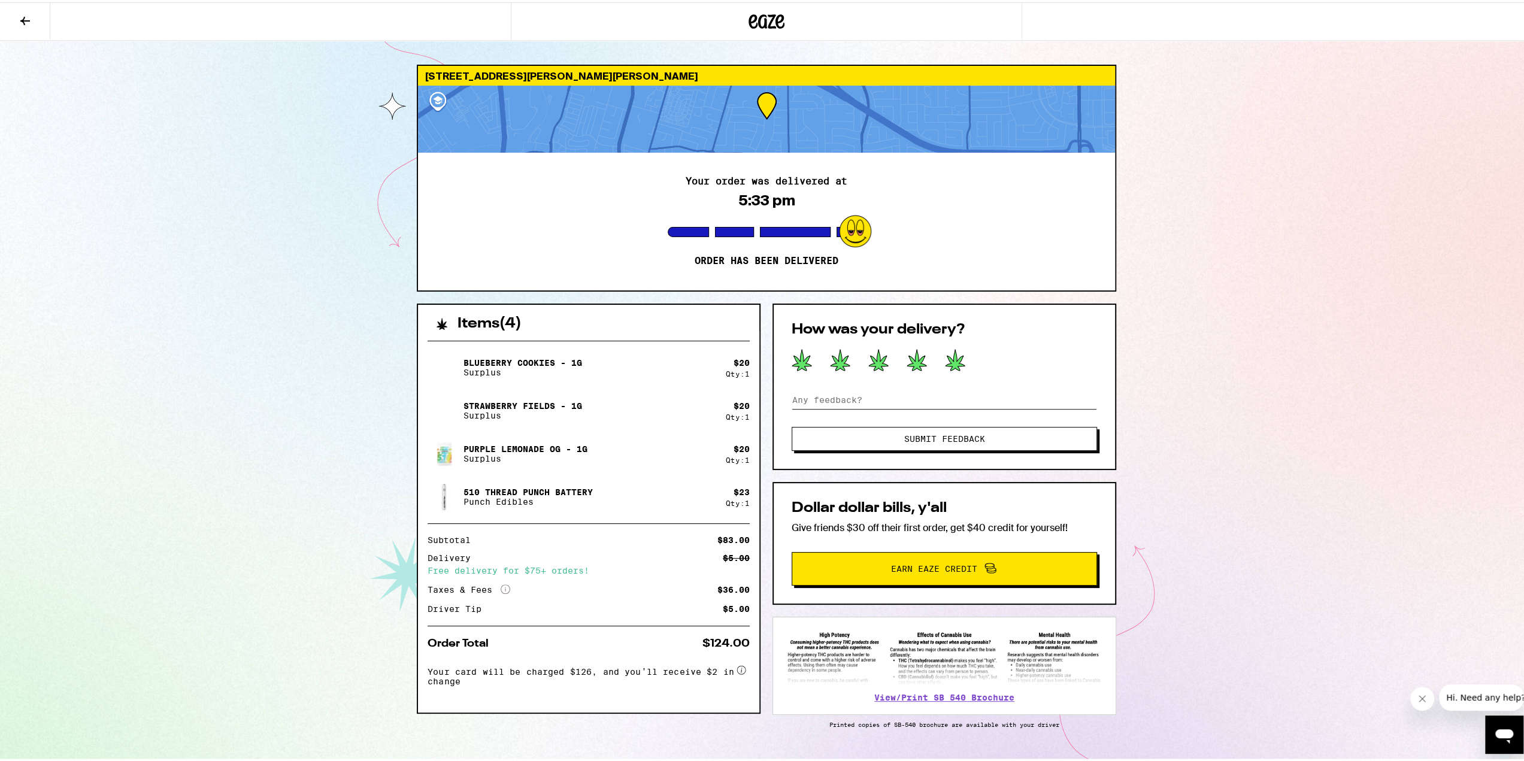
click at [756, 401] on input at bounding box center [944, 398] width 305 height 18
click at [756, 398] on input "Very friendly" at bounding box center [944, 398] width 305 height 18
type input "Very friendly!"
click at [756, 435] on span "Submit Feedback" at bounding box center [944, 436] width 81 height 8
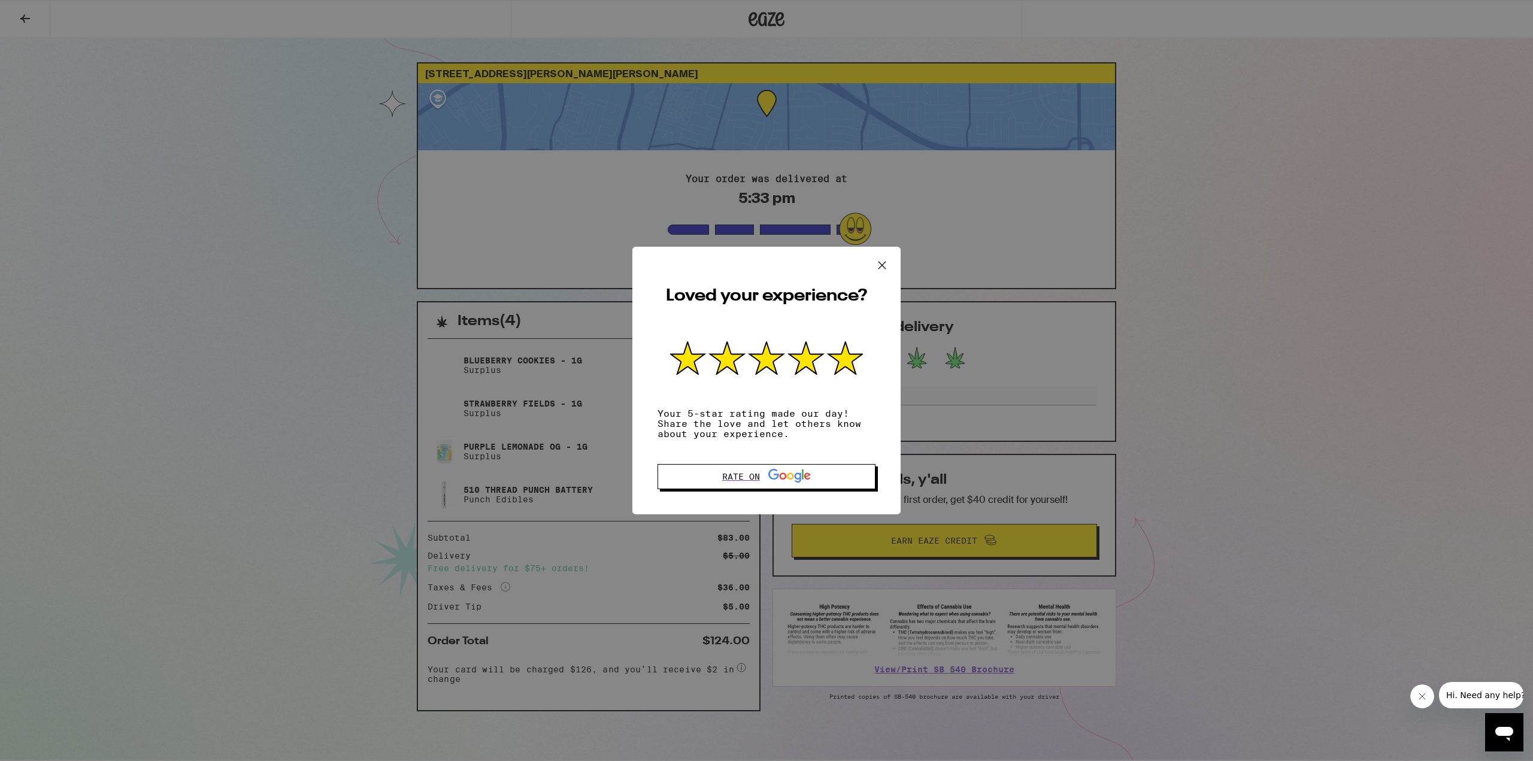
click at [756, 263] on icon at bounding box center [882, 265] width 18 height 18
